Goal: Information Seeking & Learning: Learn about a topic

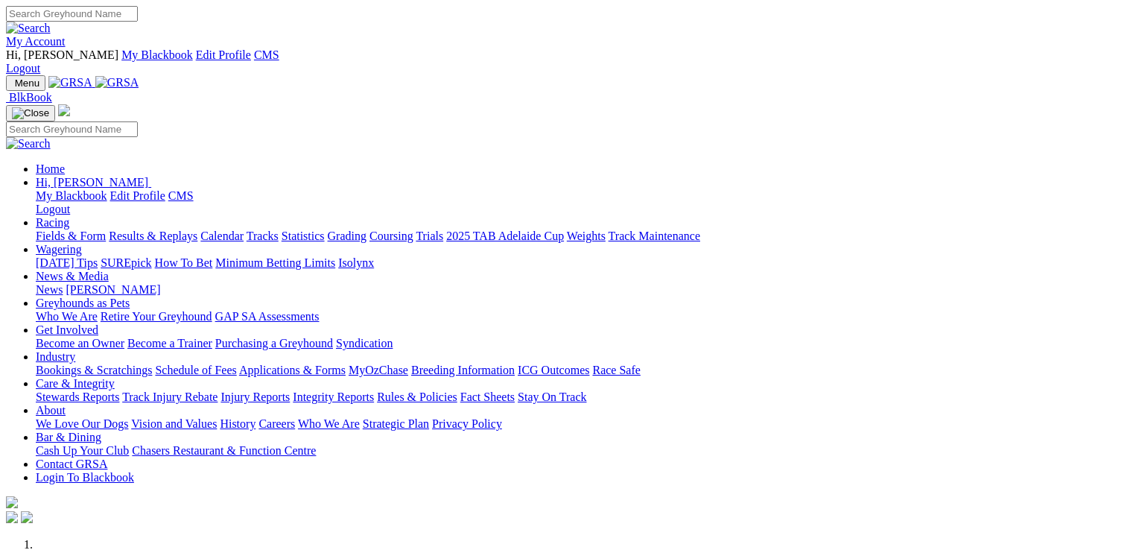
scroll to position [447, 0]
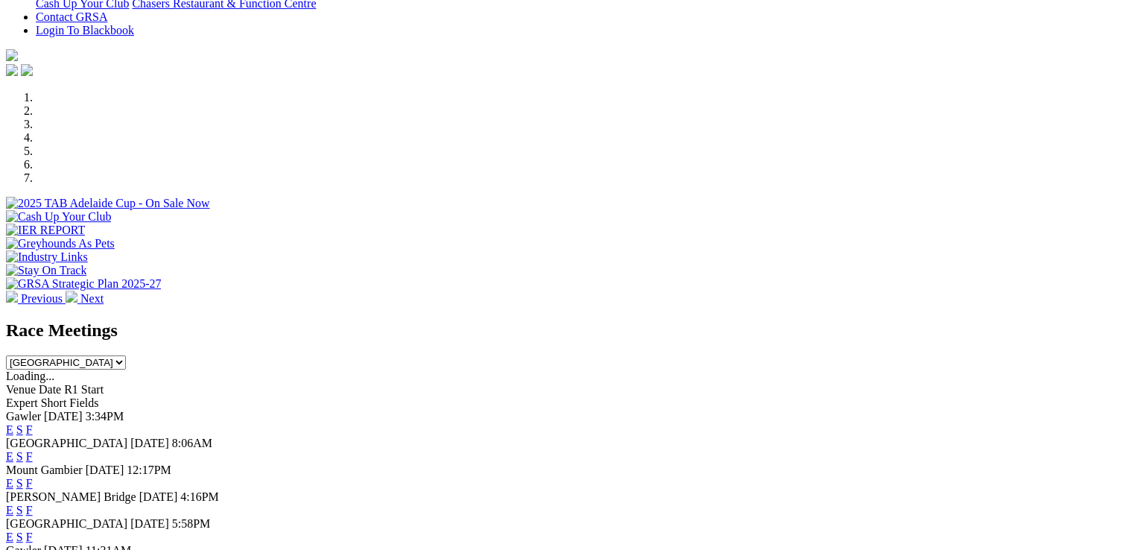
click at [13, 450] on link "E" at bounding box center [9, 456] width 7 height 13
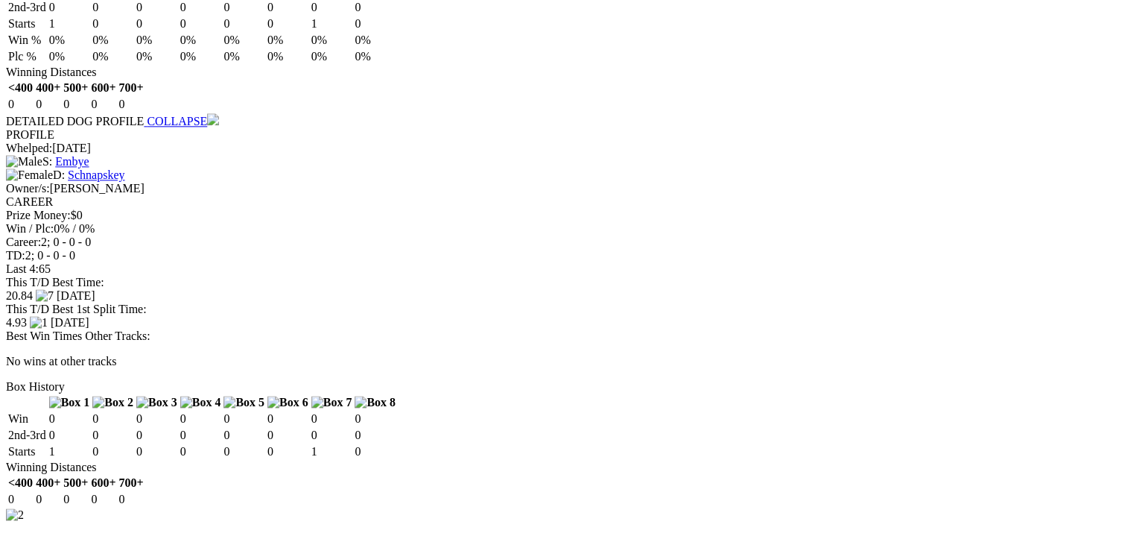
scroll to position [1862, 0]
